Goal: Transaction & Acquisition: Purchase product/service

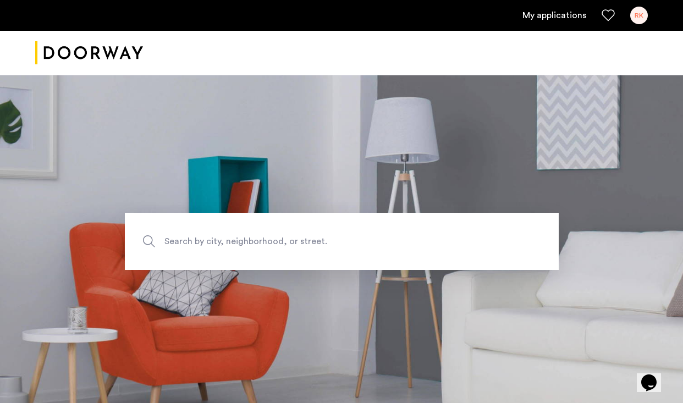
click at [636, 15] on div "RK" at bounding box center [639, 16] width 18 height 18
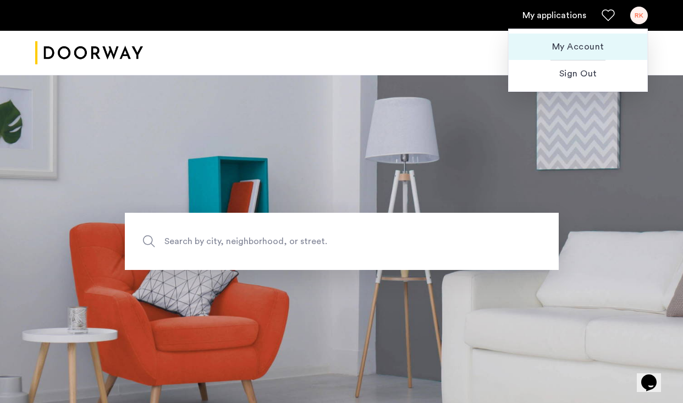
click at [592, 47] on span "My Account" at bounding box center [578, 46] width 121 height 13
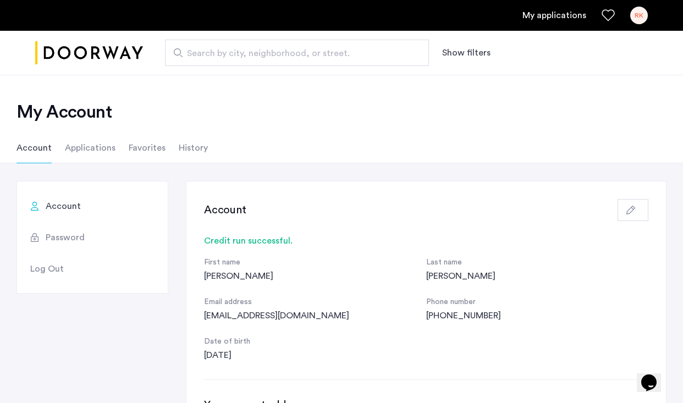
click at [561, 14] on link "My applications" at bounding box center [555, 15] width 64 height 13
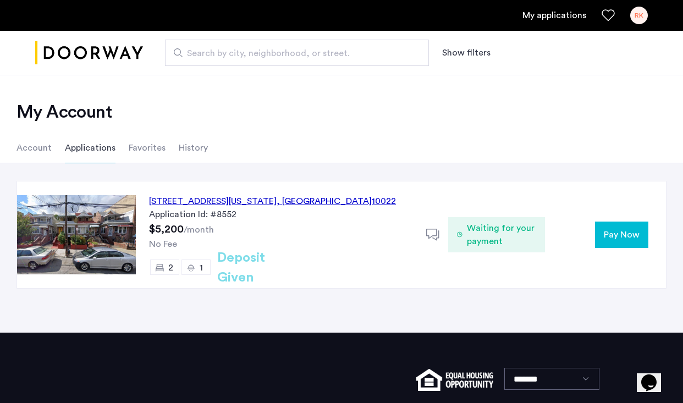
click at [619, 238] on span "Pay Now" at bounding box center [622, 234] width 36 height 13
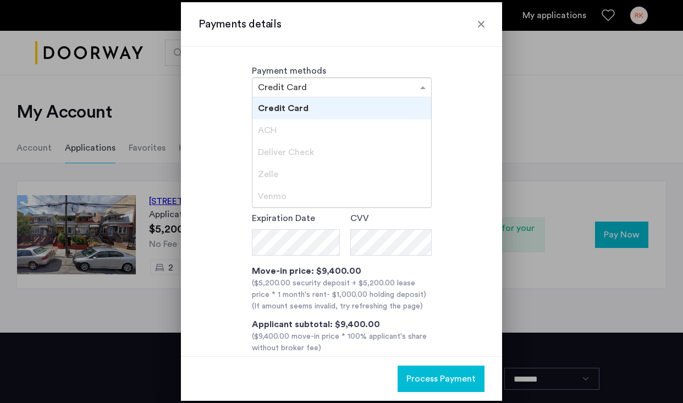
click at [404, 91] on div at bounding box center [341, 87] width 179 height 13
click at [353, 133] on div "ACH" at bounding box center [341, 130] width 179 height 22
click at [306, 136] on div "ACH" at bounding box center [341, 130] width 179 height 22
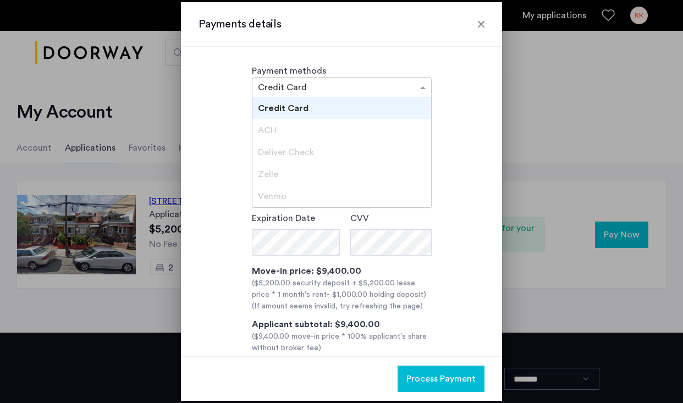
click at [306, 136] on div "ACH" at bounding box center [341, 130] width 179 height 22
click at [232, 185] on div "**********" at bounding box center [342, 245] width 286 height 278
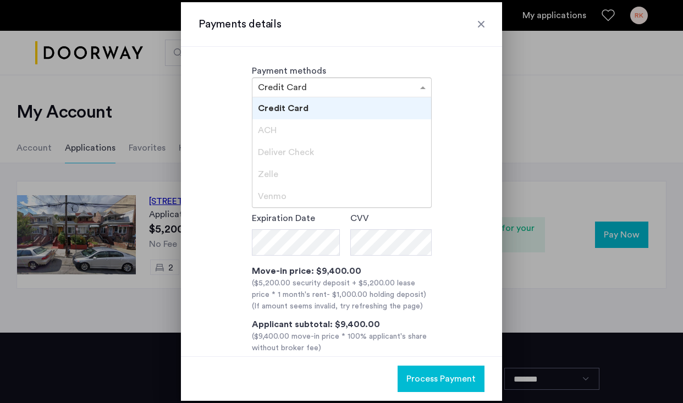
click at [333, 90] on input "text" at bounding box center [331, 89] width 146 height 8
click at [311, 134] on div "ACH" at bounding box center [341, 130] width 179 height 22
click at [238, 138] on div "**********" at bounding box center [342, 245] width 286 height 278
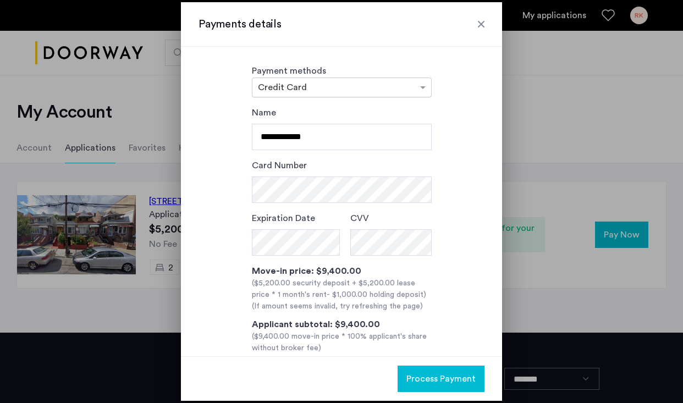
click at [284, 91] on input "text" at bounding box center [331, 89] width 146 height 8
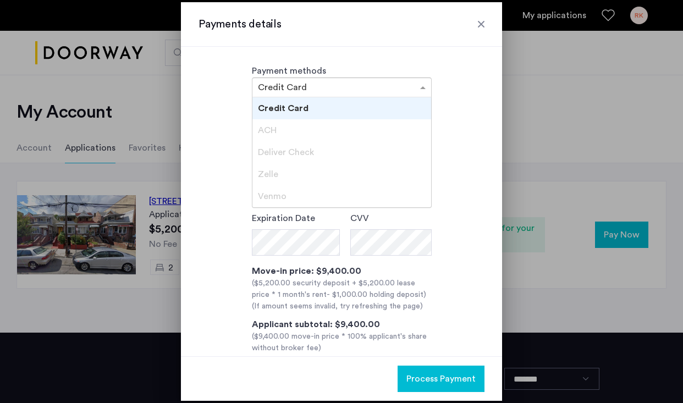
click at [282, 130] on div "ACH" at bounding box center [341, 130] width 179 height 22
click at [285, 99] on div "Credit Card" at bounding box center [341, 108] width 179 height 22
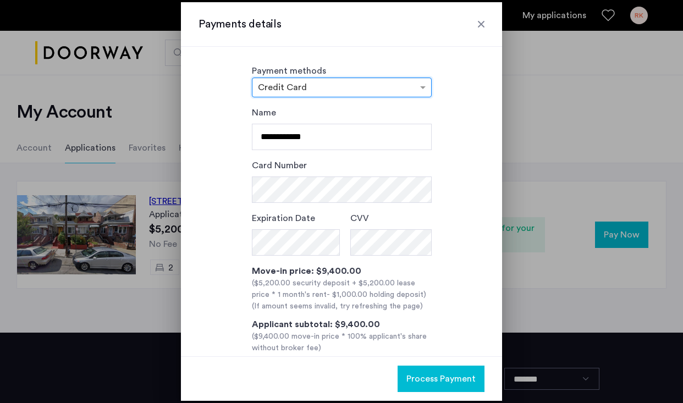
click at [281, 80] on div "× Credit Card" at bounding box center [342, 88] width 180 height 20
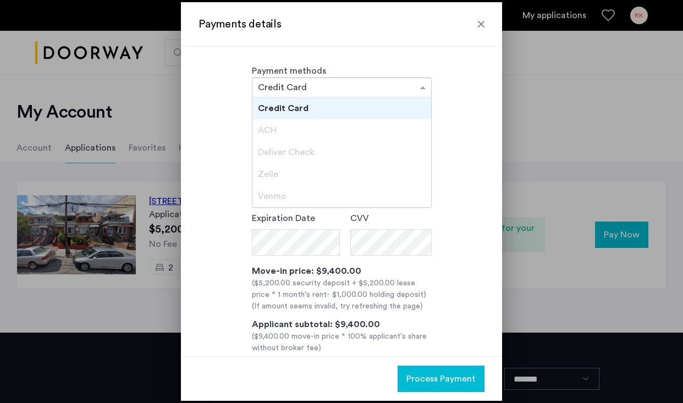
click at [281, 108] on span "Credit Card" at bounding box center [283, 108] width 51 height 9
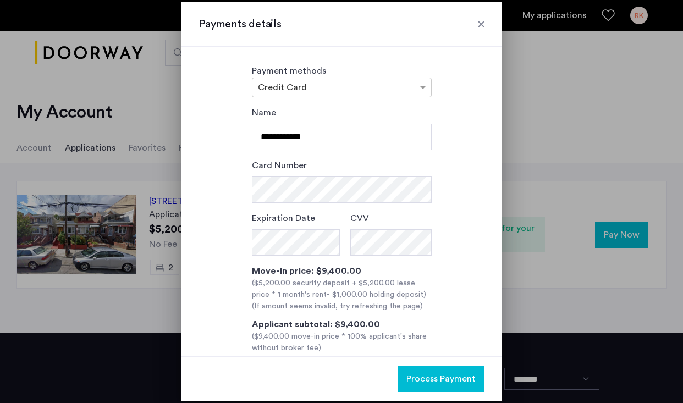
click at [217, 118] on div "**********" at bounding box center [342, 245] width 286 height 278
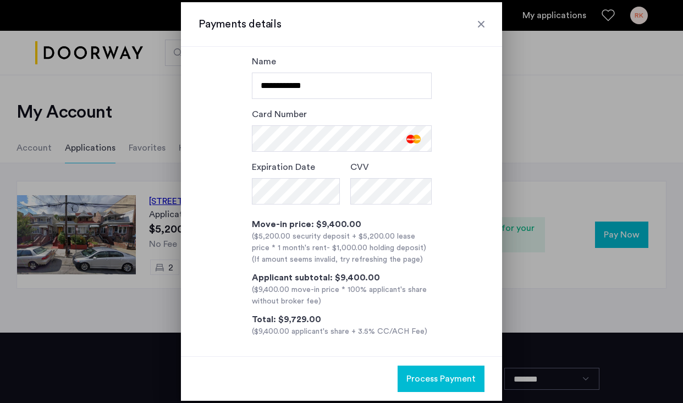
click at [426, 246] on div "($5,200.00 security deposit + $5,200.00 lease price * 1 month's rent - $1,000.0…" at bounding box center [342, 242] width 180 height 23
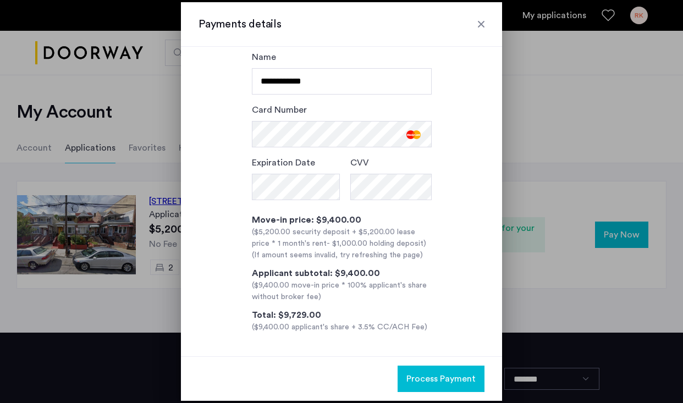
click at [424, 372] on button "Process Payment" at bounding box center [441, 379] width 87 height 26
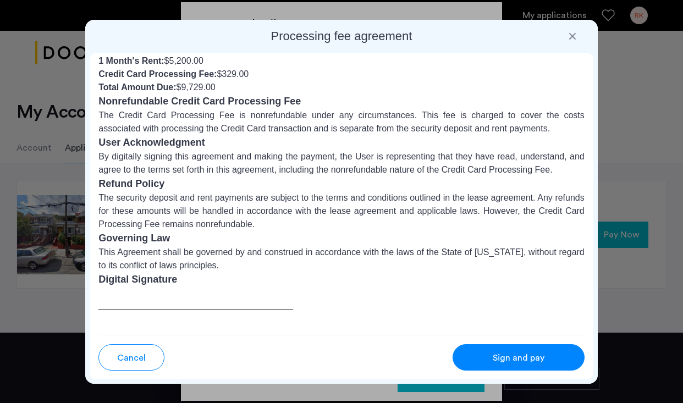
scroll to position [114, 0]
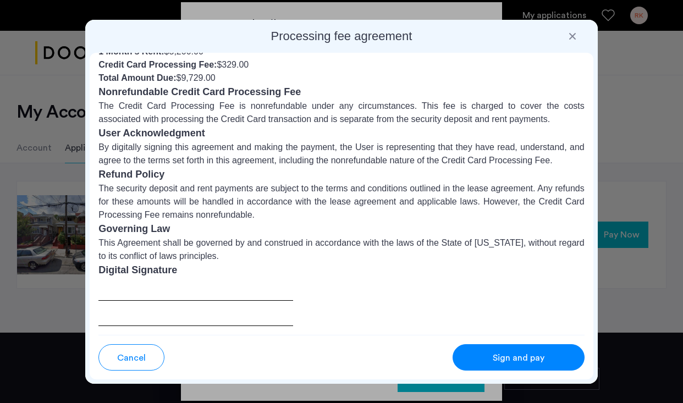
click at [478, 351] on div "Sign and pay" at bounding box center [518, 357] width 87 height 13
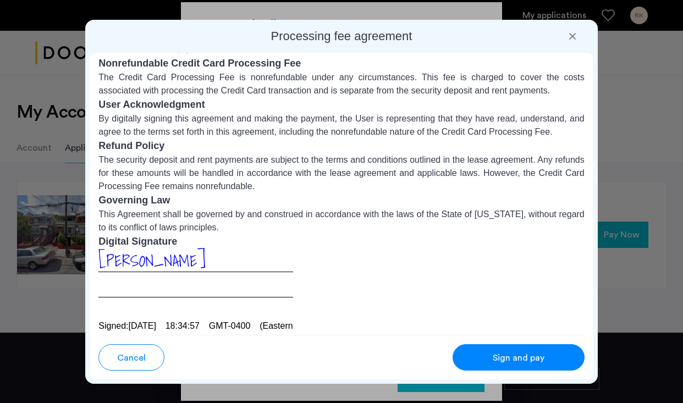
scroll to position [162, 0]
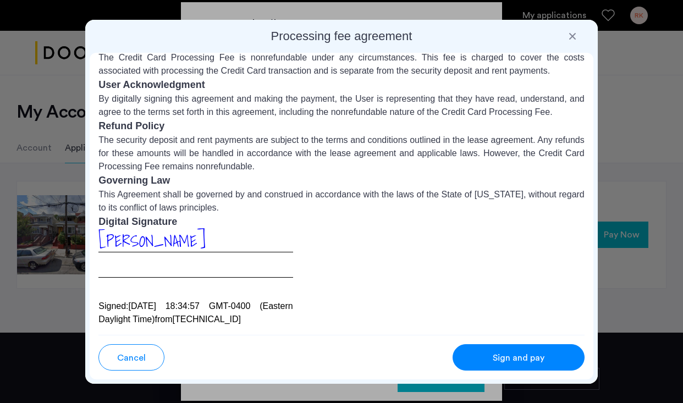
click at [234, 241] on div "[PERSON_NAME]" at bounding box center [195, 253] width 194 height 48
click at [495, 353] on span "Sign and pay" at bounding box center [519, 357] width 52 height 13
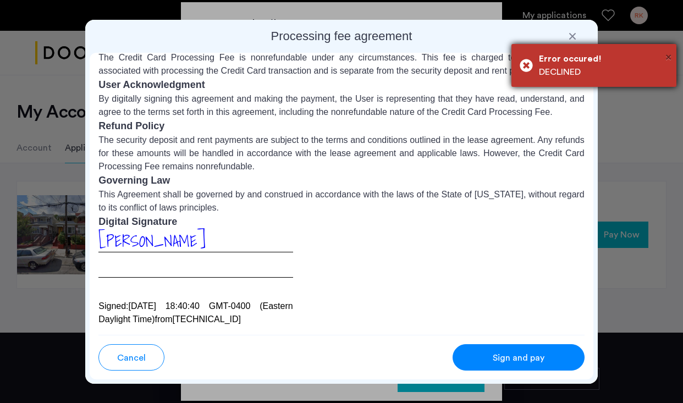
click at [668, 59] on span "×" at bounding box center [669, 57] width 6 height 11
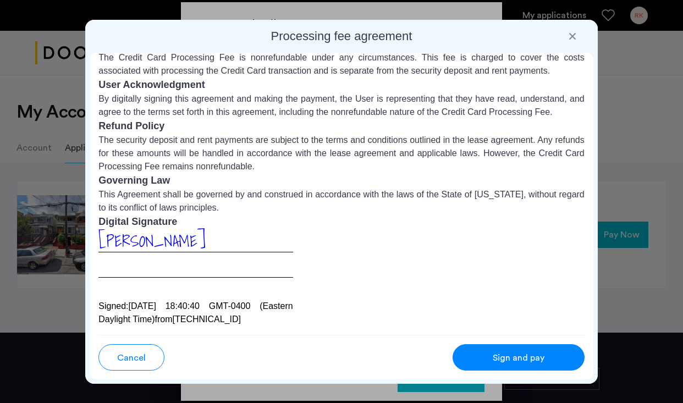
click at [145, 361] on span "Cancel" at bounding box center [131, 357] width 29 height 13
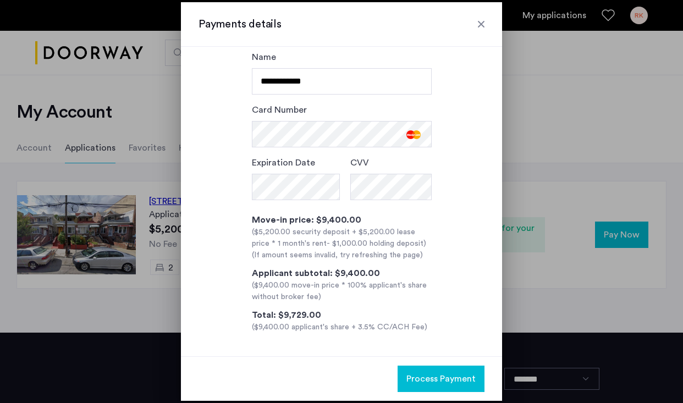
click at [430, 286] on div "**********" at bounding box center [342, 192] width 286 height 283
click at [438, 372] on button "Process Payment" at bounding box center [441, 379] width 87 height 26
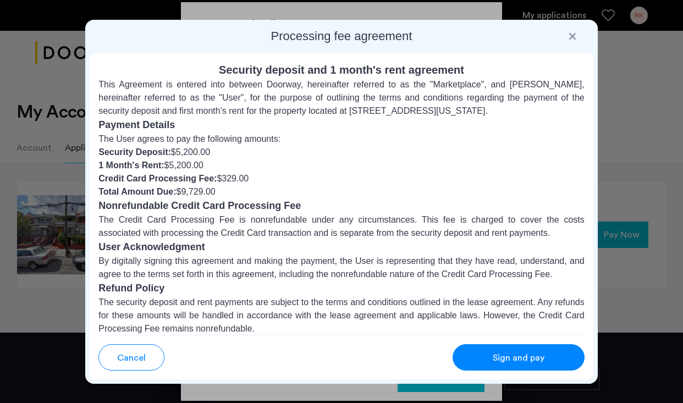
scroll to position [114, 0]
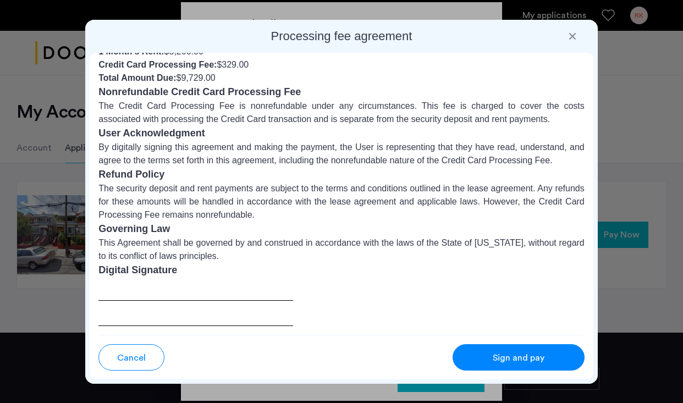
click at [491, 353] on div "Sign and pay" at bounding box center [518, 357] width 87 height 13
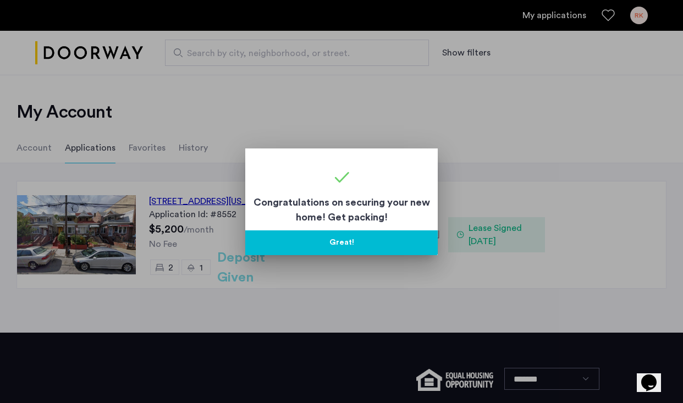
click at [367, 242] on button "Great!" at bounding box center [341, 242] width 193 height 25
